Goal: Task Accomplishment & Management: Manage account settings

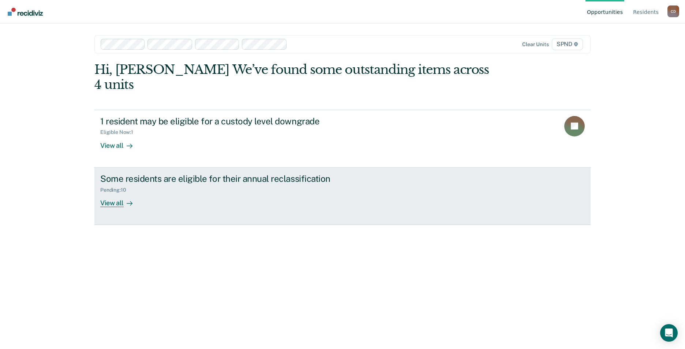
click at [122, 193] on div "View all" at bounding box center [120, 200] width 41 height 14
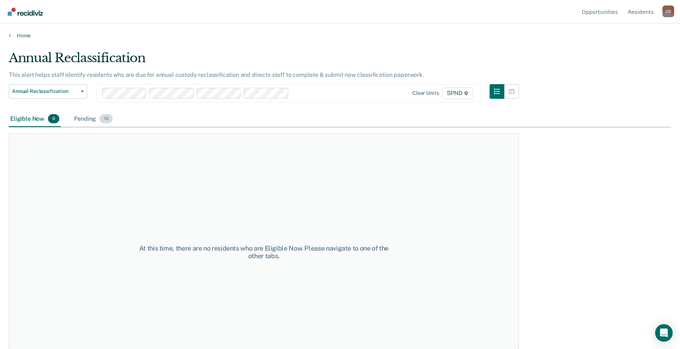
click at [95, 120] on div "Pending 10" at bounding box center [93, 119] width 42 height 16
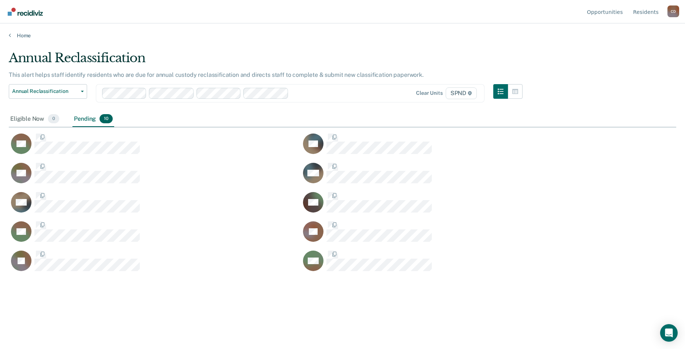
scroll to position [238, 662]
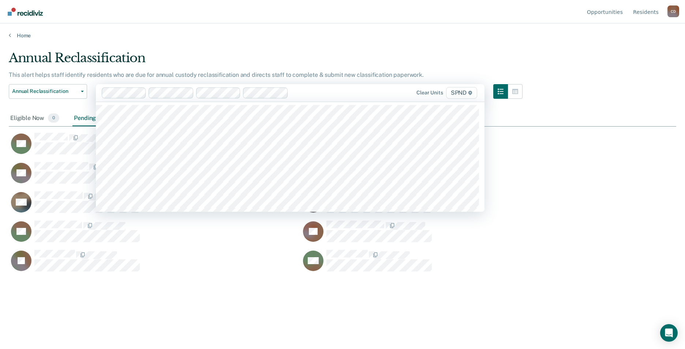
click at [380, 92] on div "Clear units SPND" at bounding box center [422, 93] width 113 height 12
type input "sp"
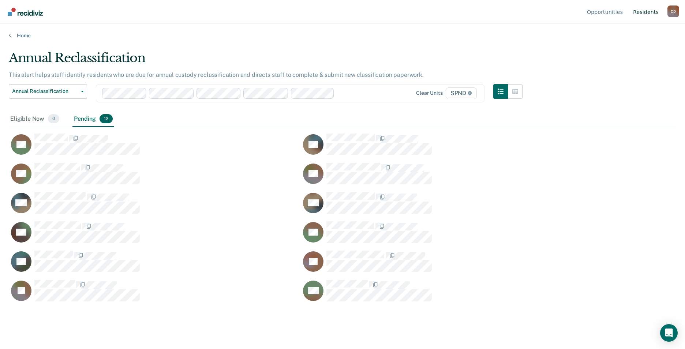
click at [653, 14] on link "Resident s" at bounding box center [646, 11] width 29 height 23
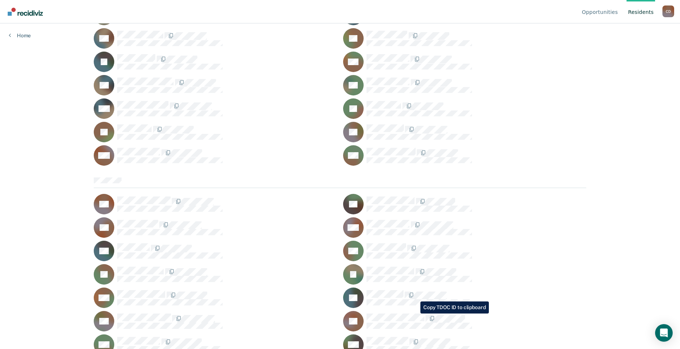
scroll to position [549, 0]
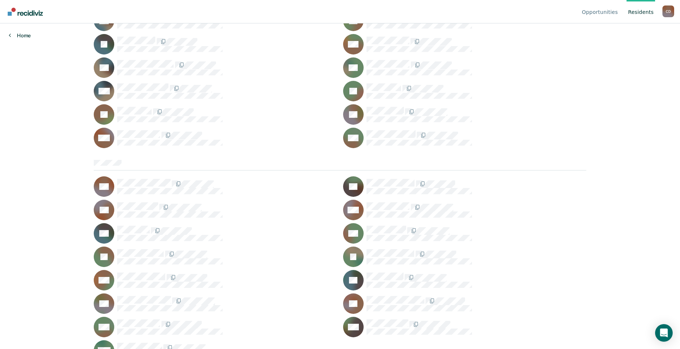
click at [23, 36] on link "Home" at bounding box center [20, 35] width 22 height 7
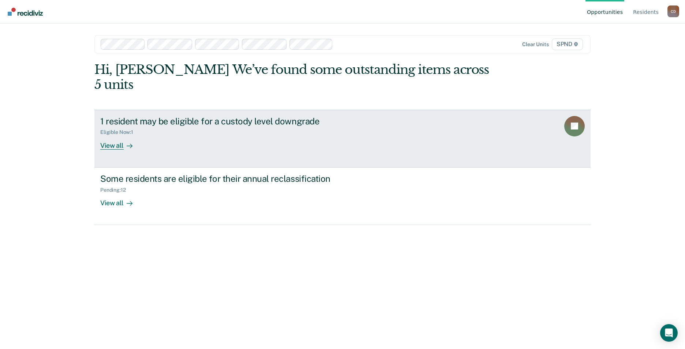
click at [110, 135] on div "View all" at bounding box center [120, 142] width 41 height 14
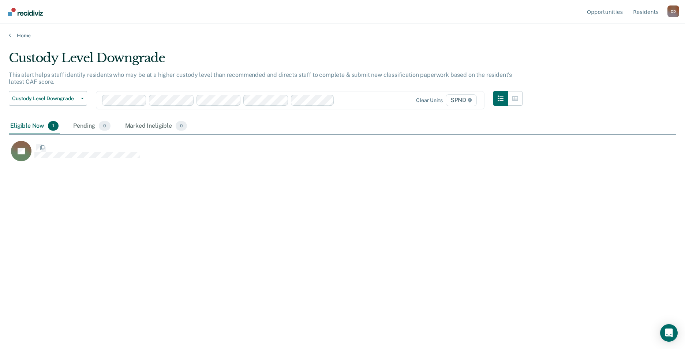
scroll to position [238, 662]
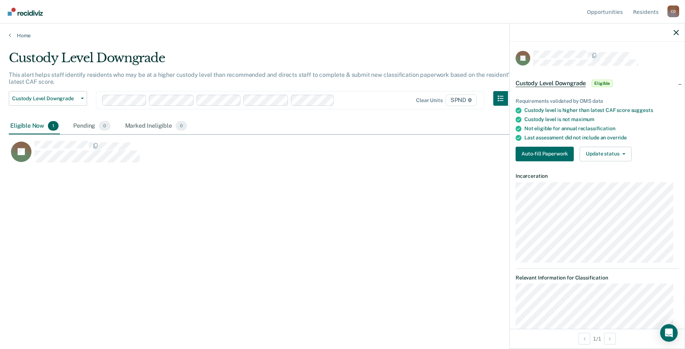
click at [369, 204] on div "Custody Level Downgrade This alert helps staff identify residents who may be at…" at bounding box center [343, 173] width 668 height 244
click at [679, 31] on div at bounding box center [597, 32] width 175 height 18
click at [677, 31] on icon "button" at bounding box center [676, 32] width 5 height 5
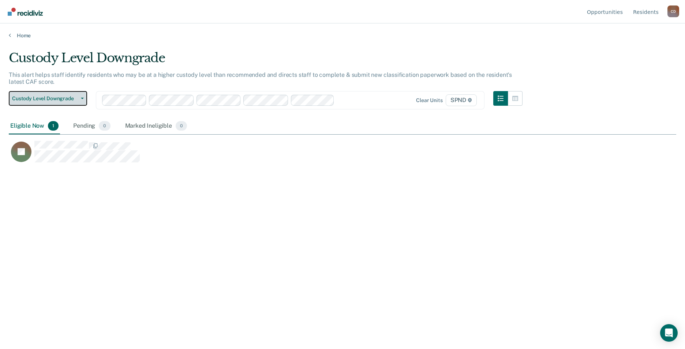
click at [81, 100] on button "Custody Level Downgrade" at bounding box center [48, 98] width 78 height 15
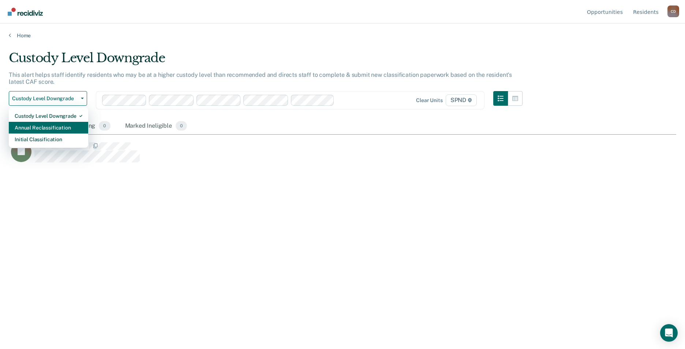
click at [59, 127] on div "Annual Reclassification" at bounding box center [49, 128] width 68 height 12
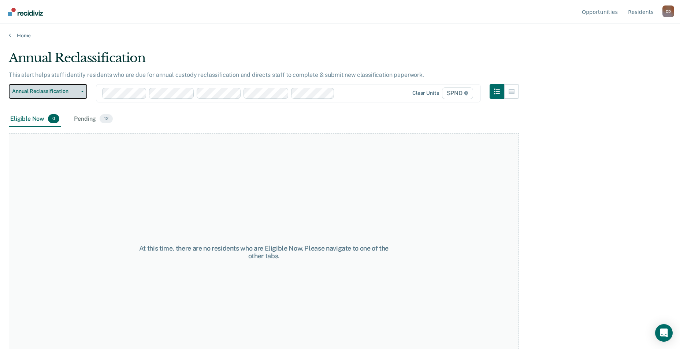
click at [82, 91] on icon "button" at bounding box center [82, 91] width 3 height 1
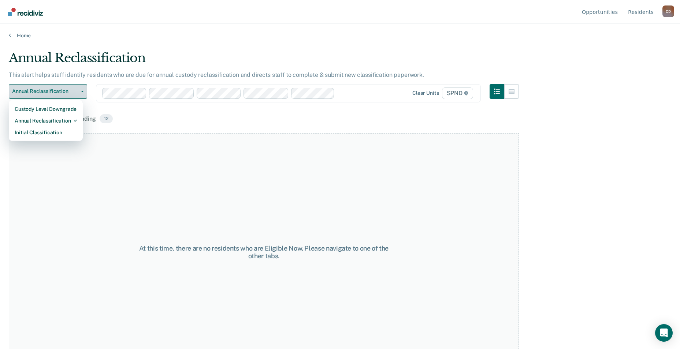
click at [84, 90] on button "Annual Reclassification" at bounding box center [48, 91] width 78 height 15
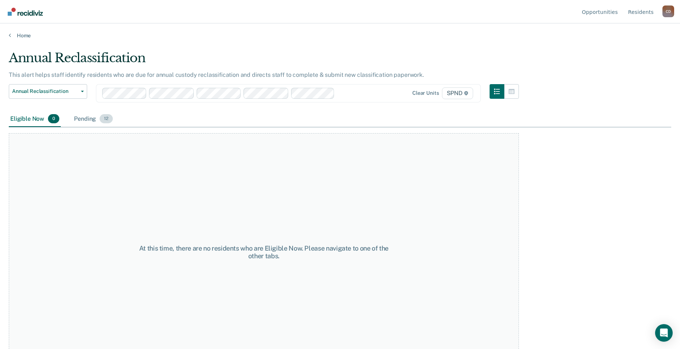
click at [89, 120] on div "Pending 12" at bounding box center [93, 119] width 42 height 16
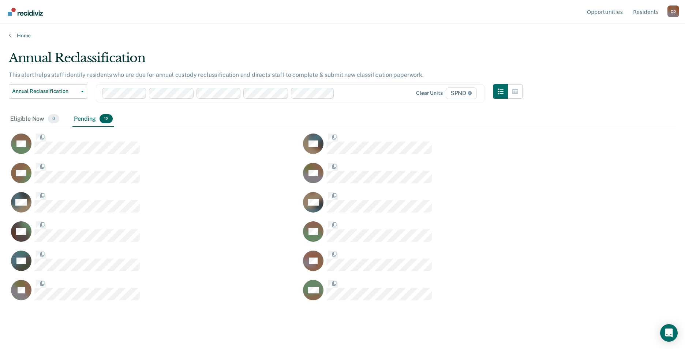
scroll to position [238, 662]
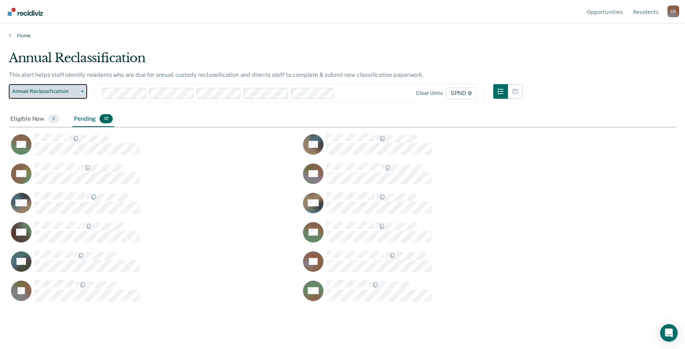
click at [83, 92] on icon "button" at bounding box center [82, 91] width 3 height 1
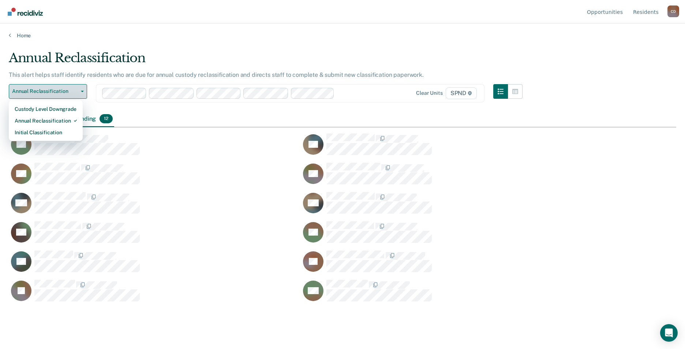
click at [83, 92] on icon "button" at bounding box center [82, 91] width 3 height 1
